Goal: Task Accomplishment & Management: Manage account settings

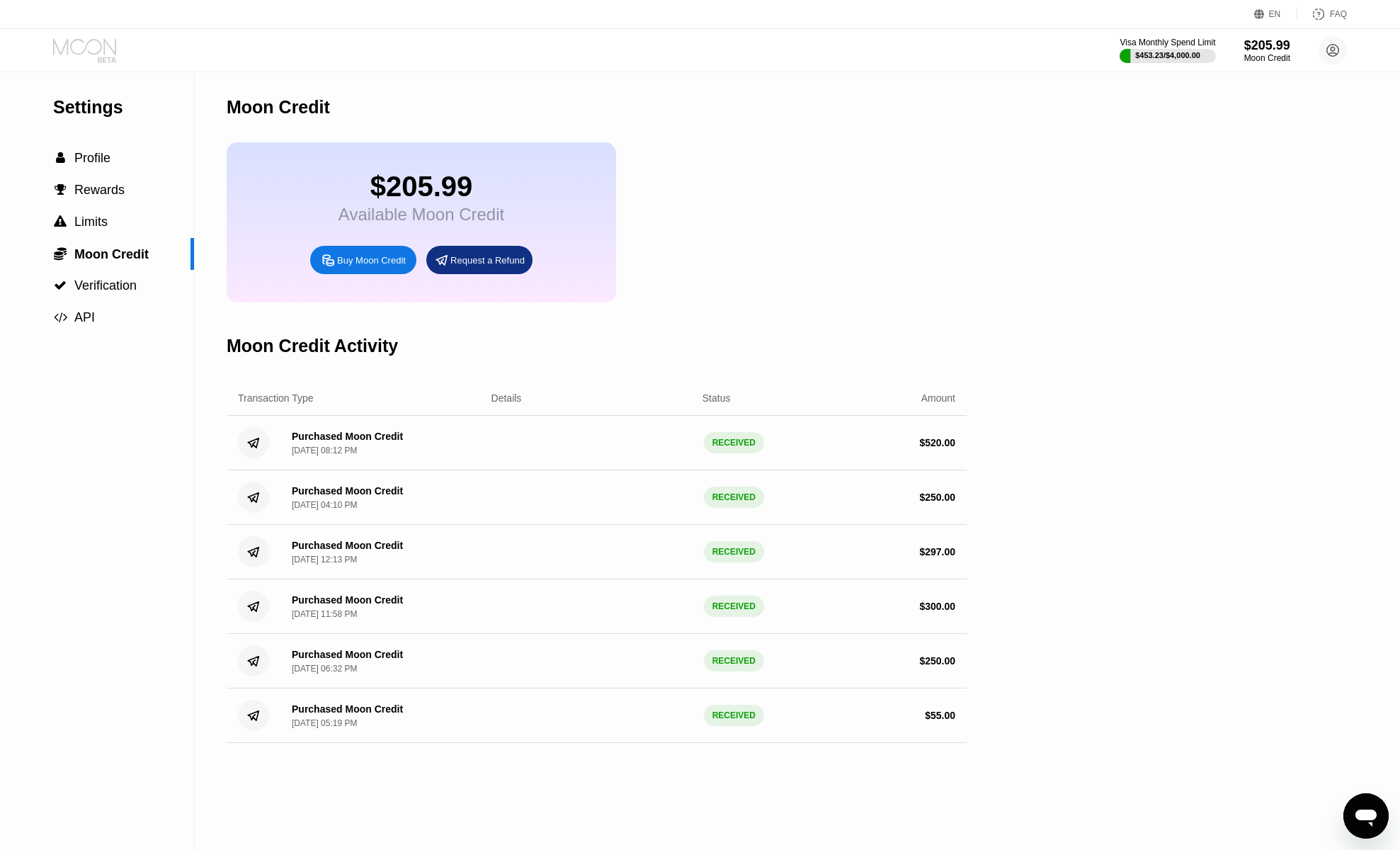
click at [86, 53] on icon at bounding box center [86, 51] width 66 height 25
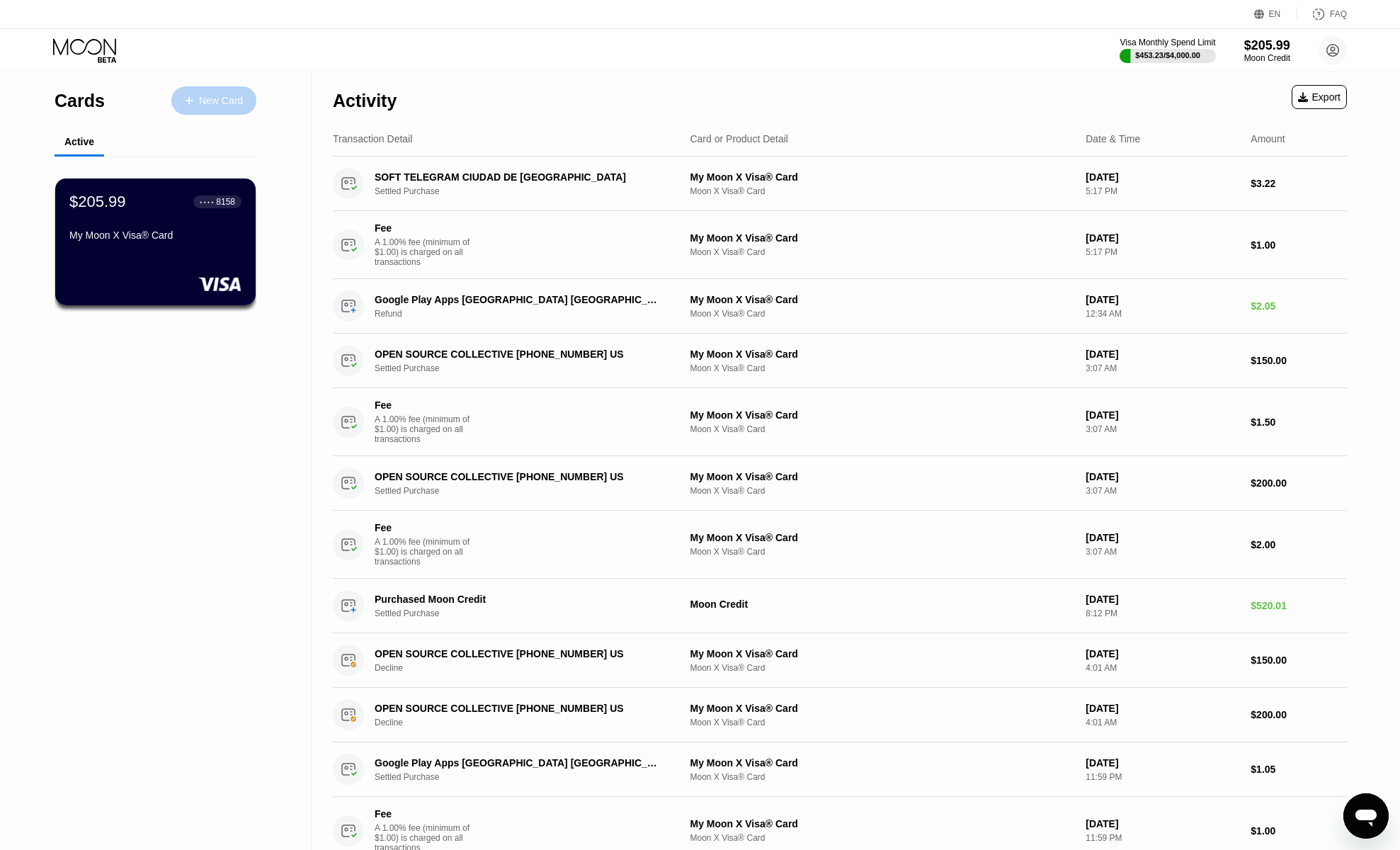
click at [214, 100] on div "New Card" at bounding box center [220, 101] width 44 height 12
